Goal: Navigation & Orientation: Find specific page/section

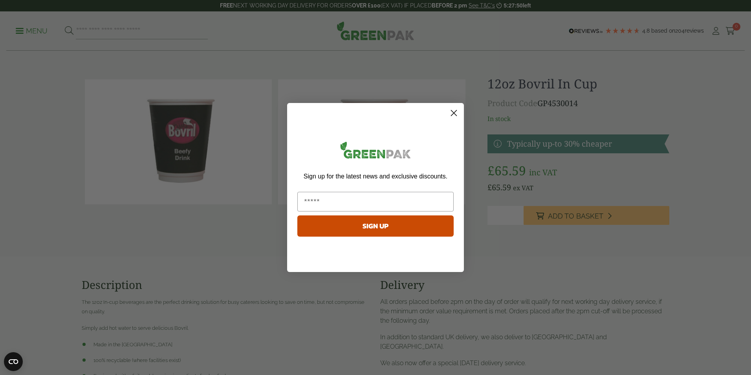
click at [451, 108] on circle "Close dialog" at bounding box center [453, 112] width 13 height 13
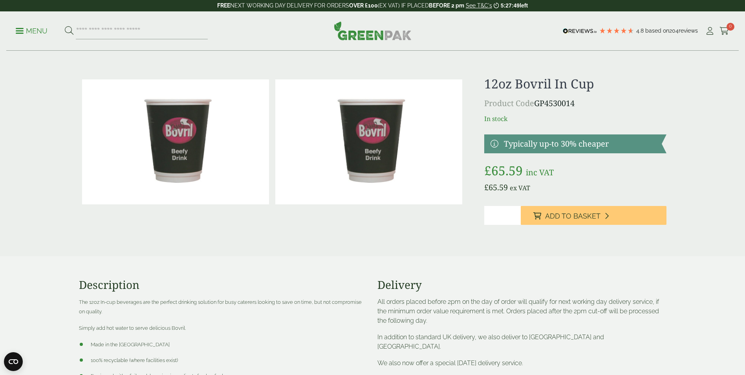
click at [23, 33] on link "Menu" at bounding box center [32, 30] width 32 height 8
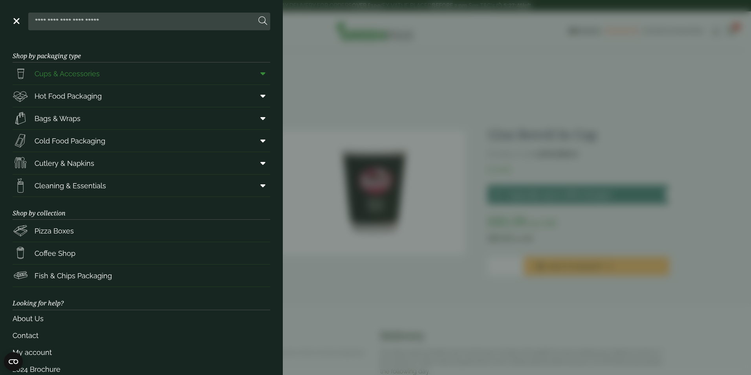
click at [254, 78] on span at bounding box center [261, 73] width 18 height 15
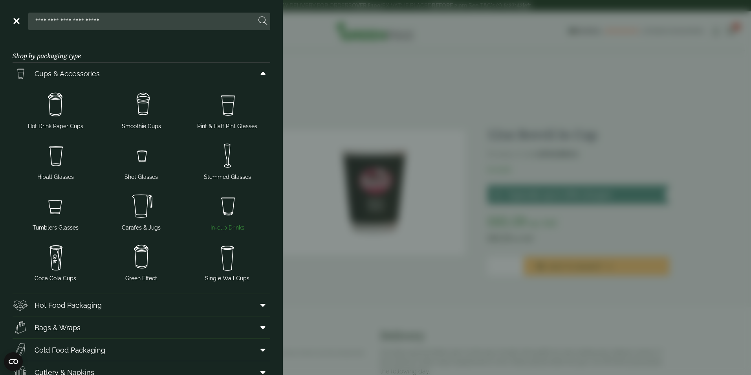
click at [211, 206] on img at bounding box center [227, 205] width 80 height 31
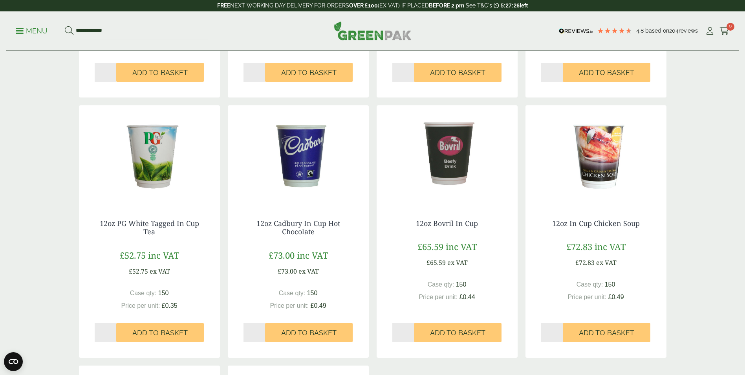
scroll to position [353, 0]
